Goal: Information Seeking & Learning: Check status

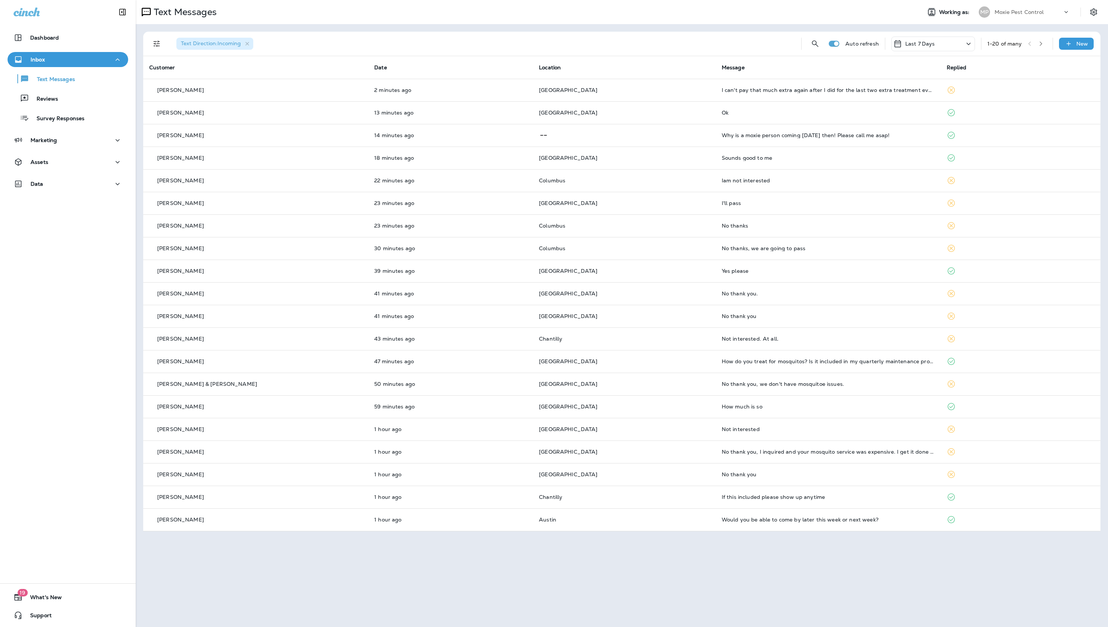
click at [154, 46] on icon "Filters" at bounding box center [156, 44] width 6 height 6
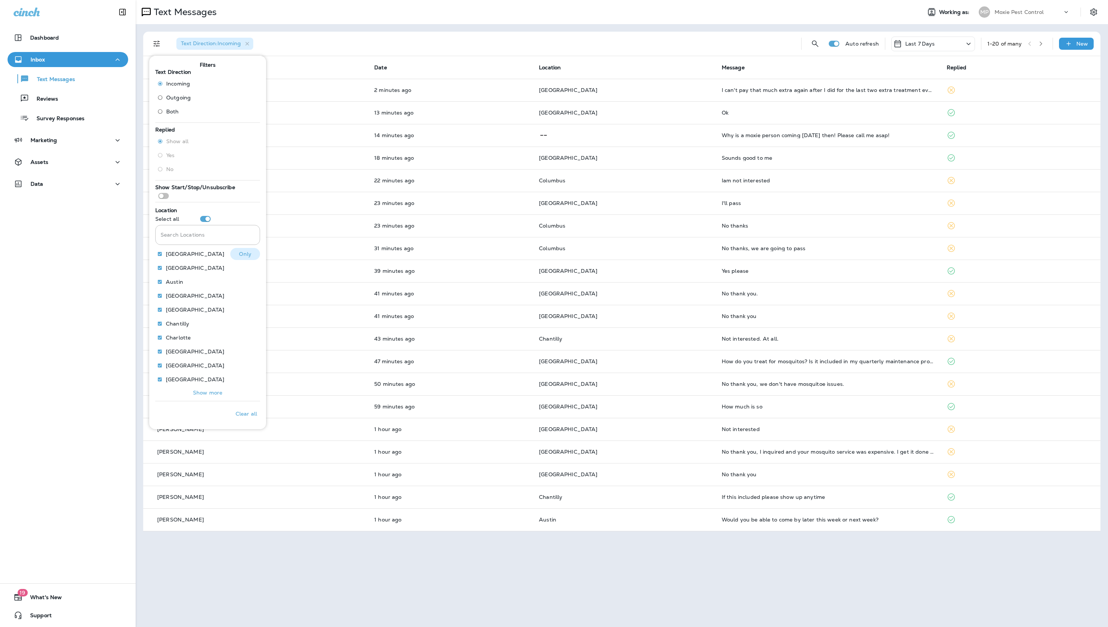
click at [187, 255] on p "[GEOGRAPHIC_DATA]" at bounding box center [195, 254] width 58 height 6
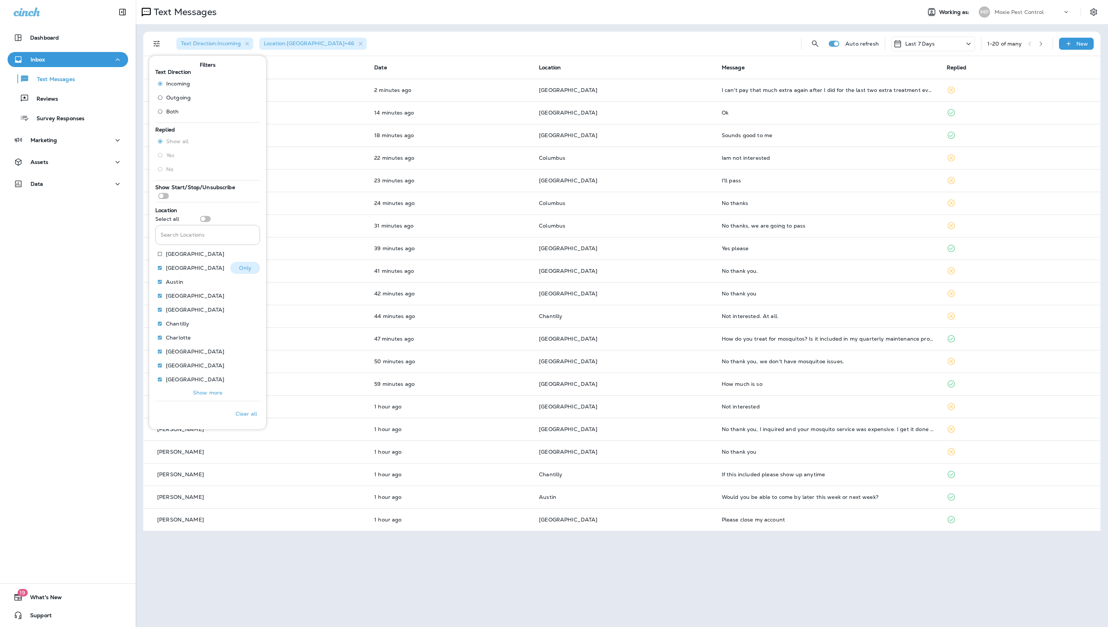
click at [179, 268] on p "[GEOGRAPHIC_DATA]" at bounding box center [195, 268] width 58 height 6
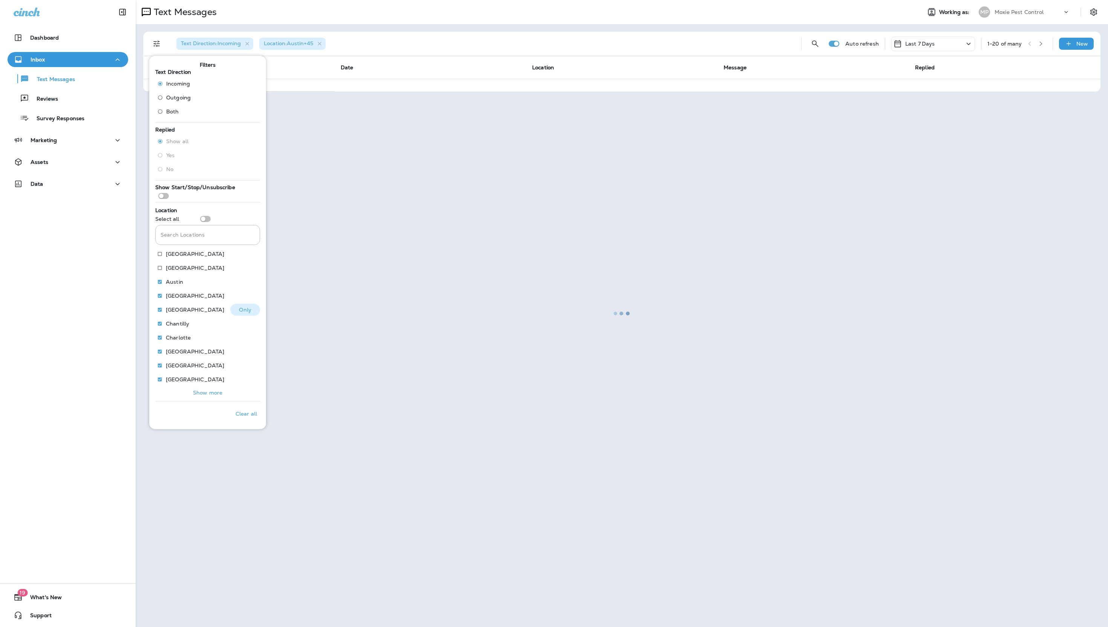
click at [179, 305] on label "[GEOGRAPHIC_DATA]" at bounding box center [189, 310] width 70 height 12
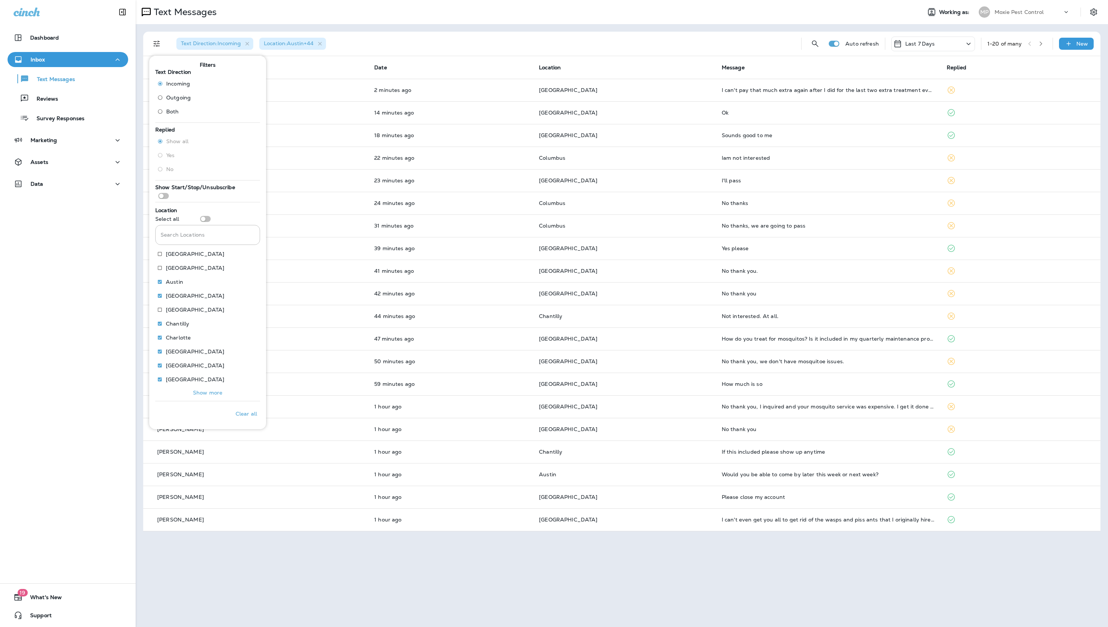
click at [503, 37] on div "Text Direction : Incoming Location : [GEOGRAPHIC_DATA] +44" at bounding box center [482, 44] width 625 height 24
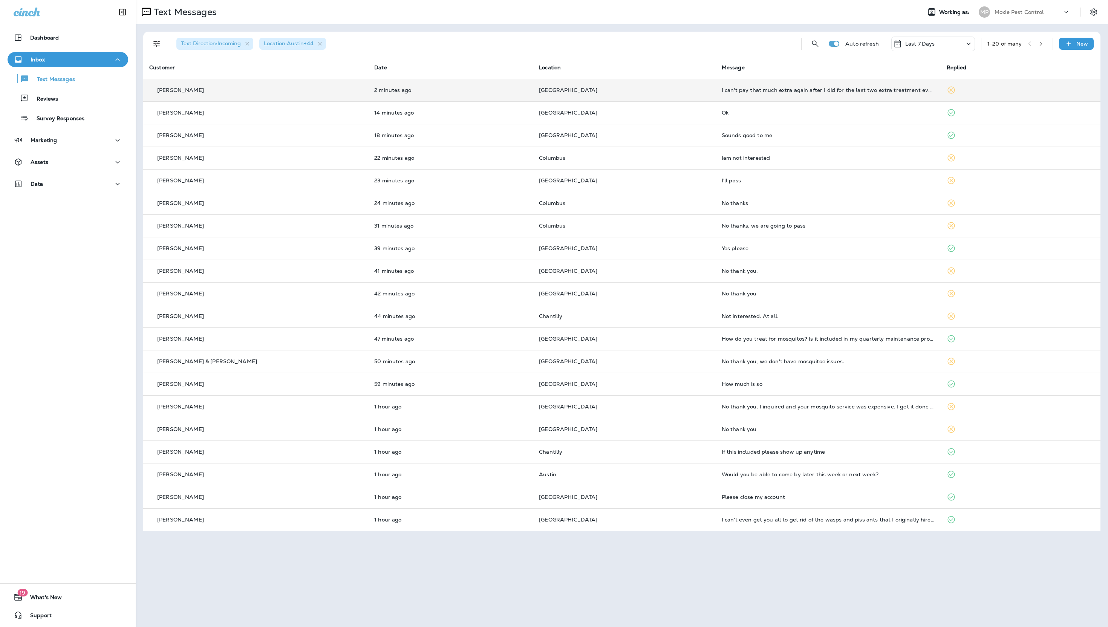
click at [304, 95] on td "[PERSON_NAME]" at bounding box center [255, 90] width 225 height 23
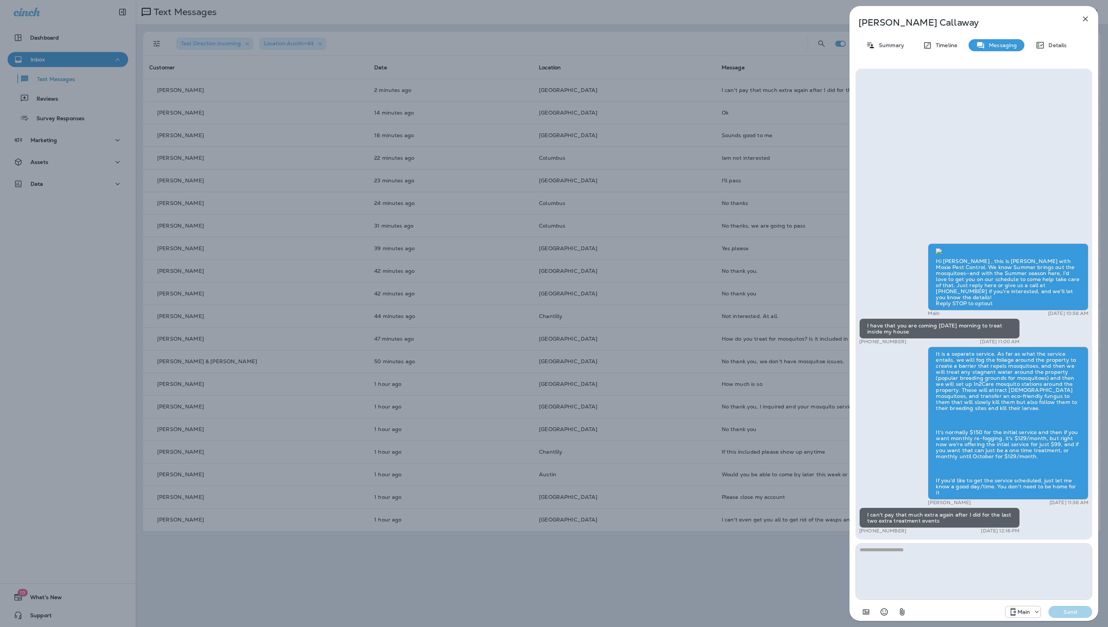
scroll to position [0, 0]
click at [916, 18] on icon "button" at bounding box center [1085, 18] width 9 height 9
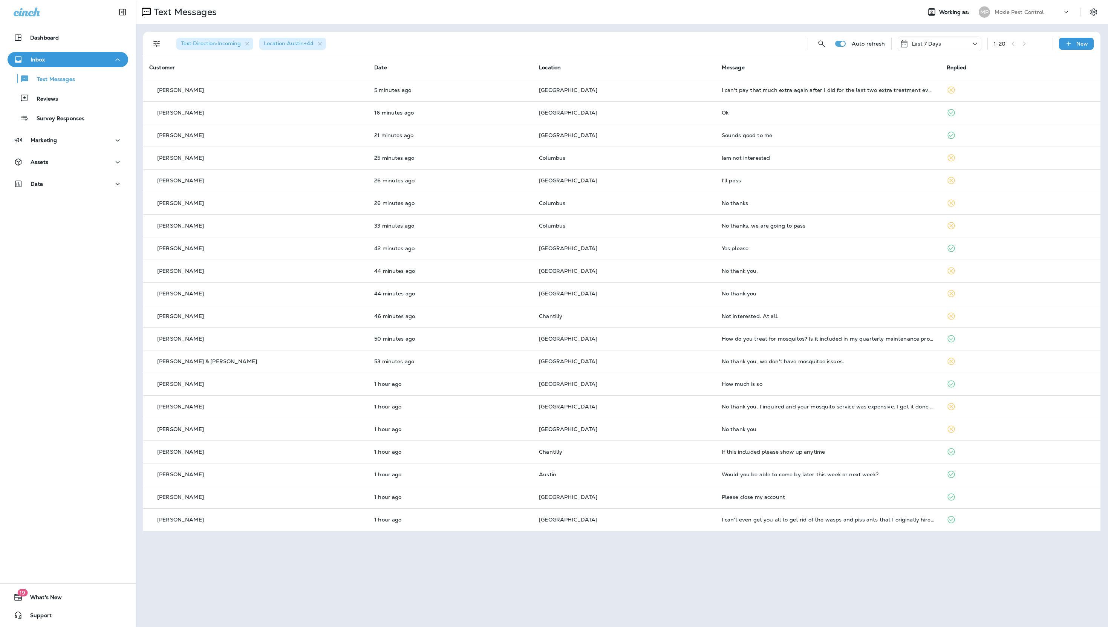
click at [162, 49] on div at bounding box center [156, 43] width 15 height 15
click at [158, 47] on icon "Filters" at bounding box center [156, 43] width 9 height 9
click at [198, 390] on p "Show more" at bounding box center [207, 393] width 29 height 6
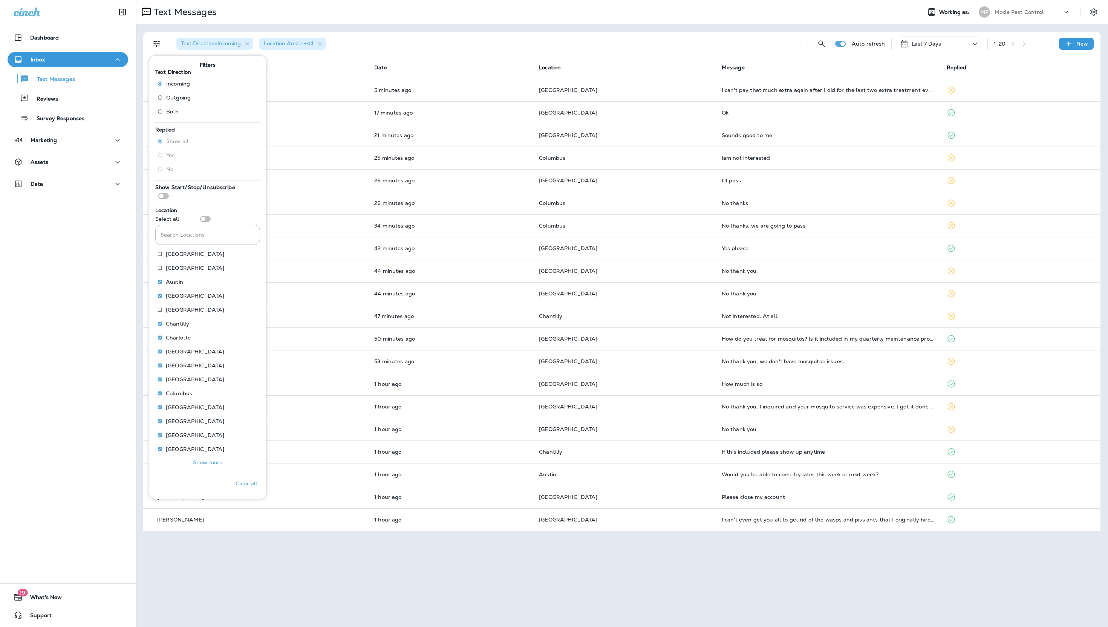
click at [706, 50] on div "Text Direction : Incoming Location : [GEOGRAPHIC_DATA] +44" at bounding box center [485, 44] width 631 height 24
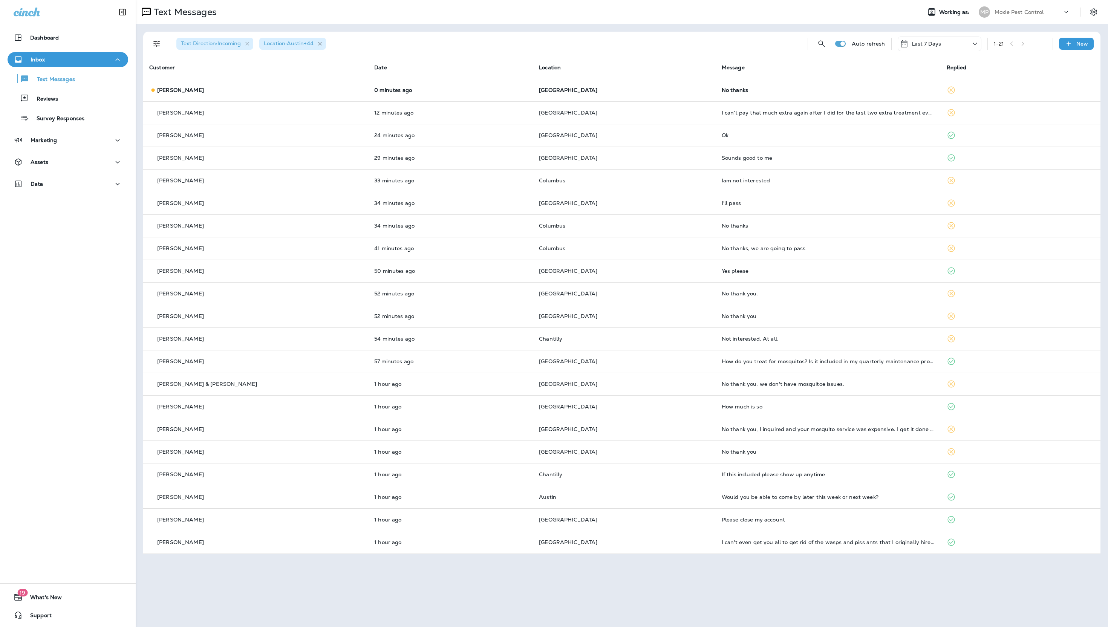
click at [323, 41] on icon "button" at bounding box center [320, 44] width 6 height 6
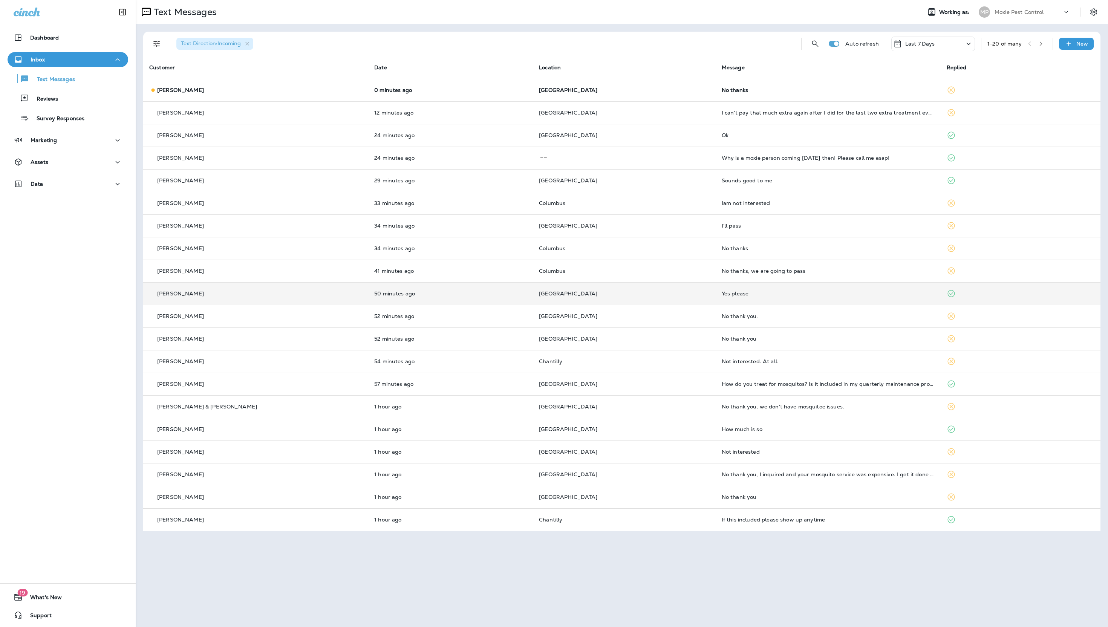
click at [458, 286] on td "50 minutes ago" at bounding box center [450, 293] width 165 height 23
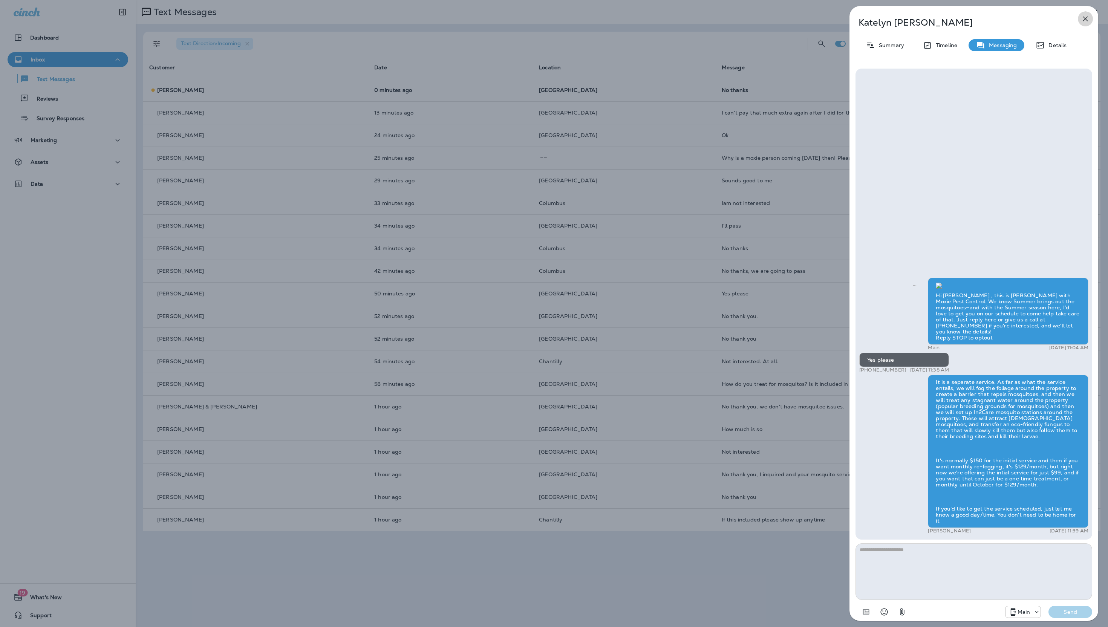
click at [916, 17] on icon "button" at bounding box center [1085, 18] width 9 height 9
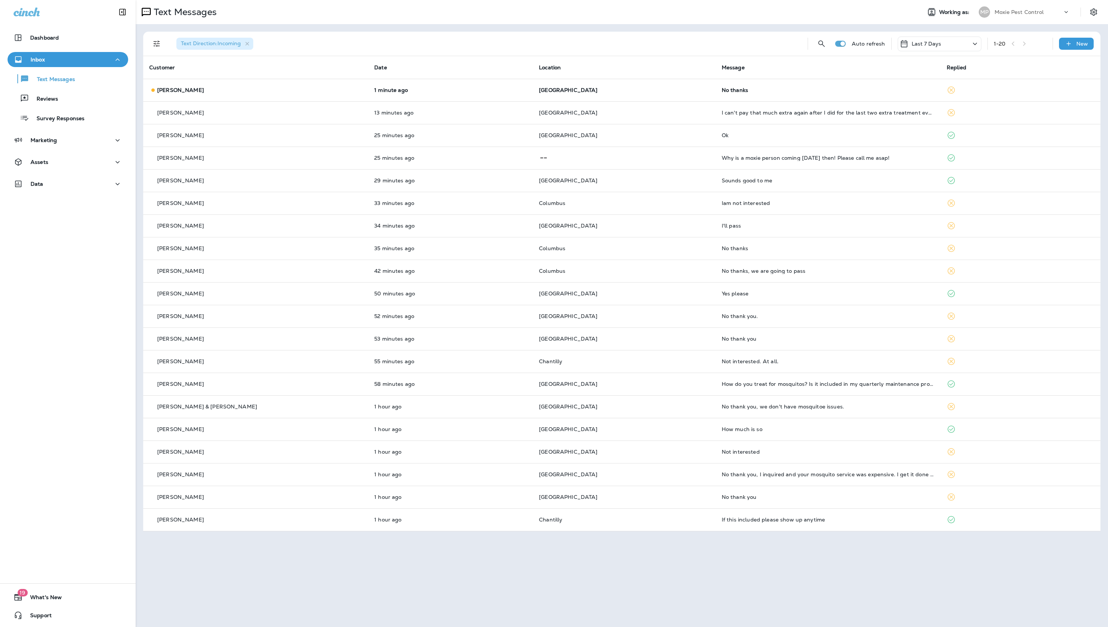
click at [916, 41] on div "1 - 20" at bounding box center [1020, 43] width 53 height 11
click at [916, 42] on div "1 - 20" at bounding box center [1020, 43] width 53 height 11
click at [916, 44] on div "1 - 20" at bounding box center [1020, 43] width 53 height 11
